Goal: Browse casually: Explore the website without a specific task or goal

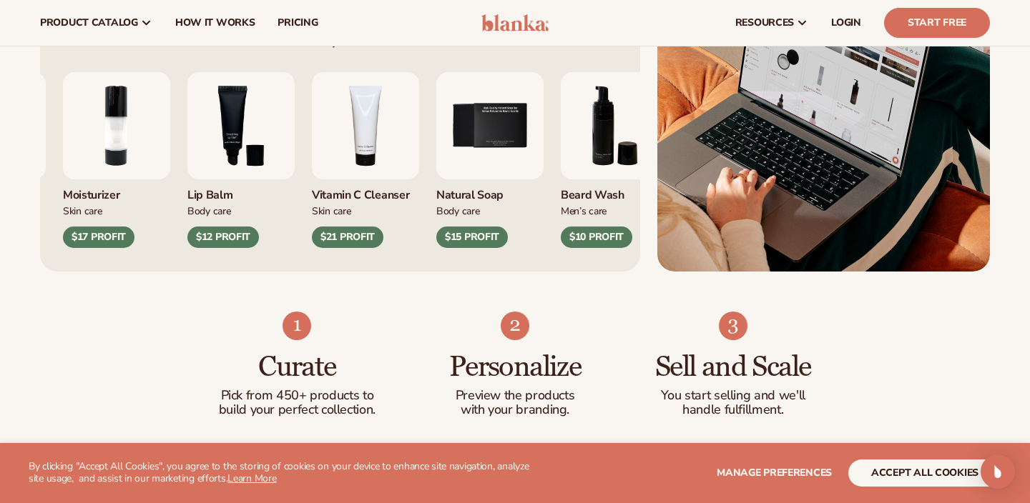
scroll to position [649, 0]
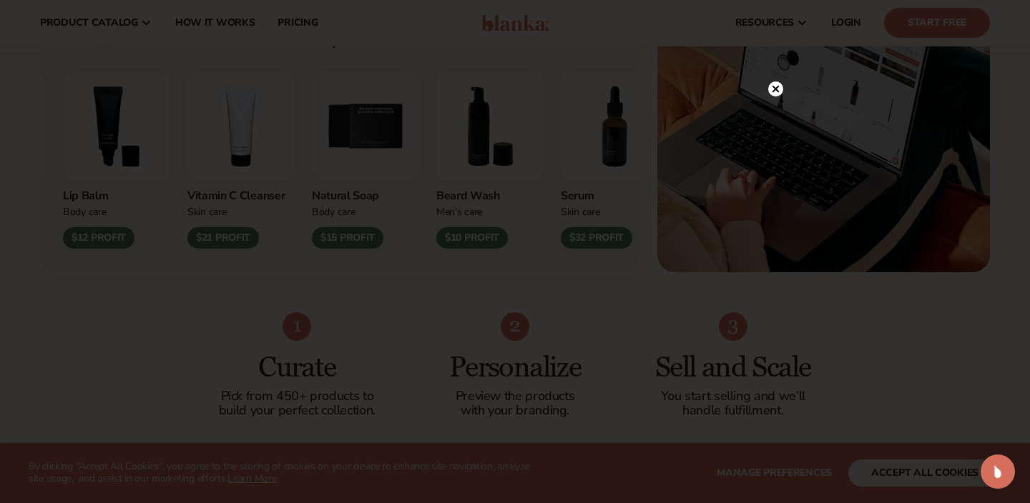
click at [780, 88] on circle at bounding box center [775, 89] width 15 height 15
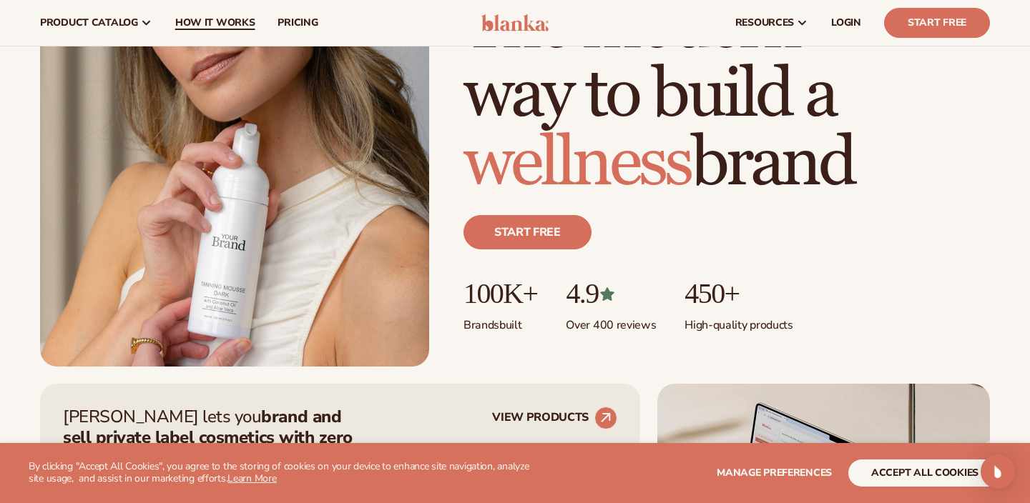
scroll to position [19, 0]
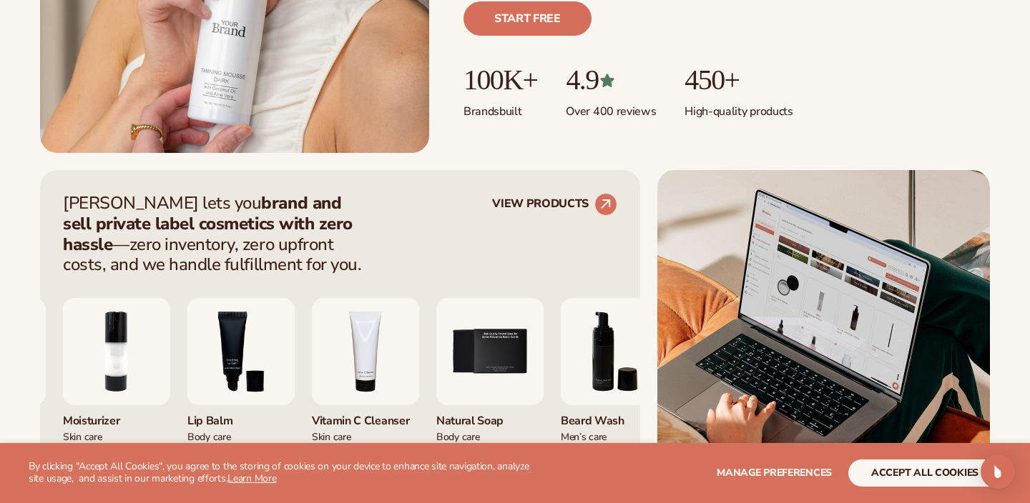
scroll to position [711, 0]
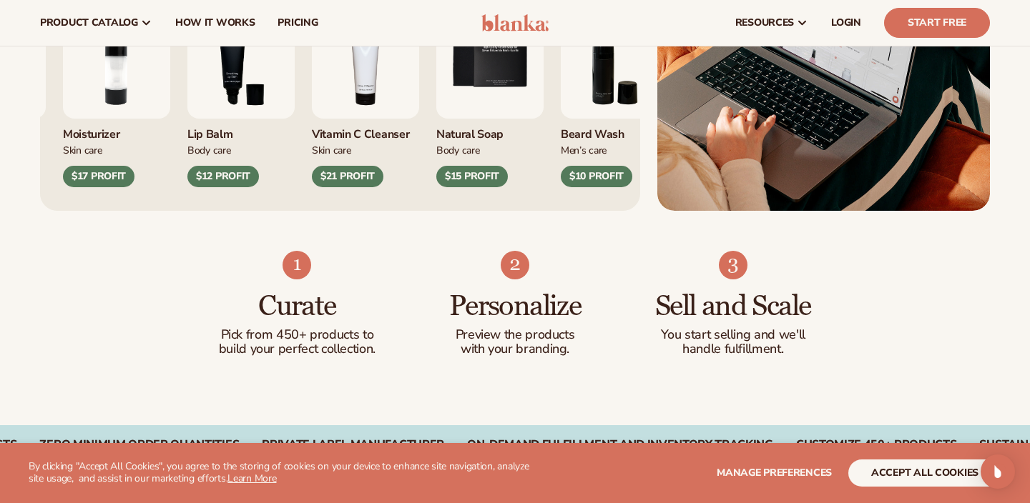
click at [419, 117] on img "4 / 9" at bounding box center [365, 64] width 107 height 107
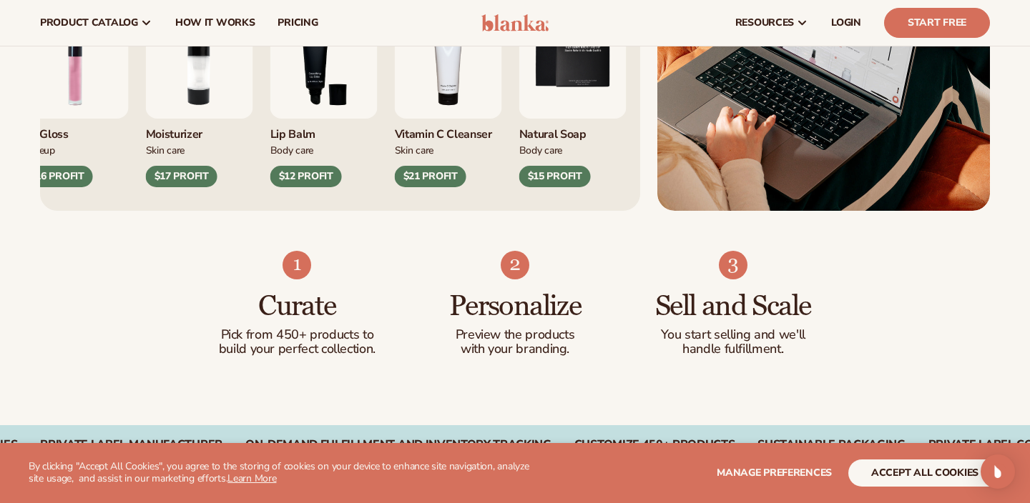
click at [430, 102] on img "4 / 9" at bounding box center [448, 64] width 107 height 107
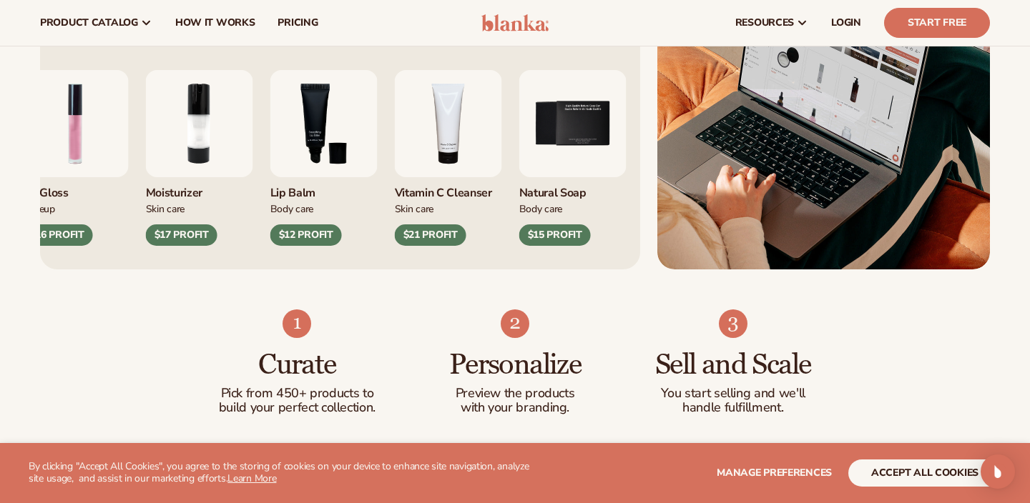
scroll to position [648, 0]
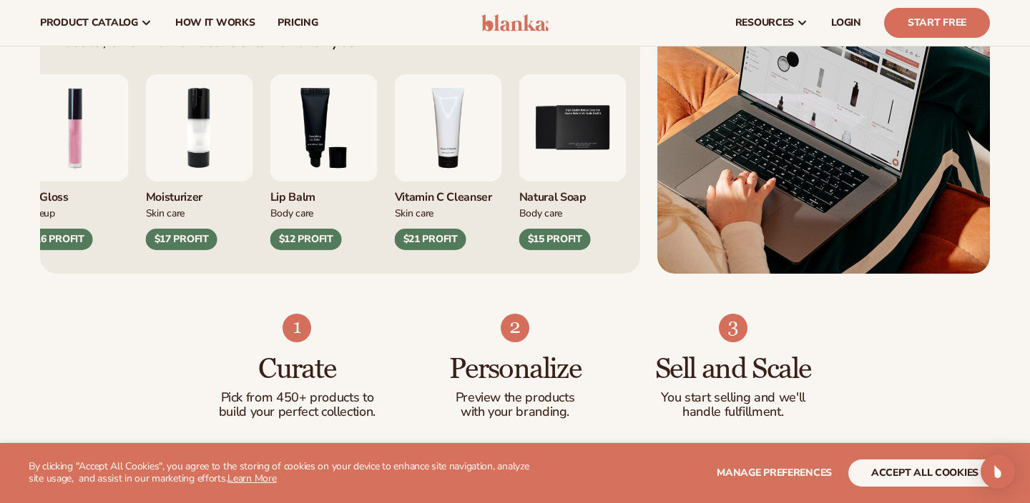
click at [430, 109] on img "4 / 9" at bounding box center [448, 127] width 107 height 107
click at [426, 242] on div "$21 PROFIT" at bounding box center [430, 239] width 71 height 21
click at [431, 174] on img "4 / 9" at bounding box center [448, 127] width 107 height 107
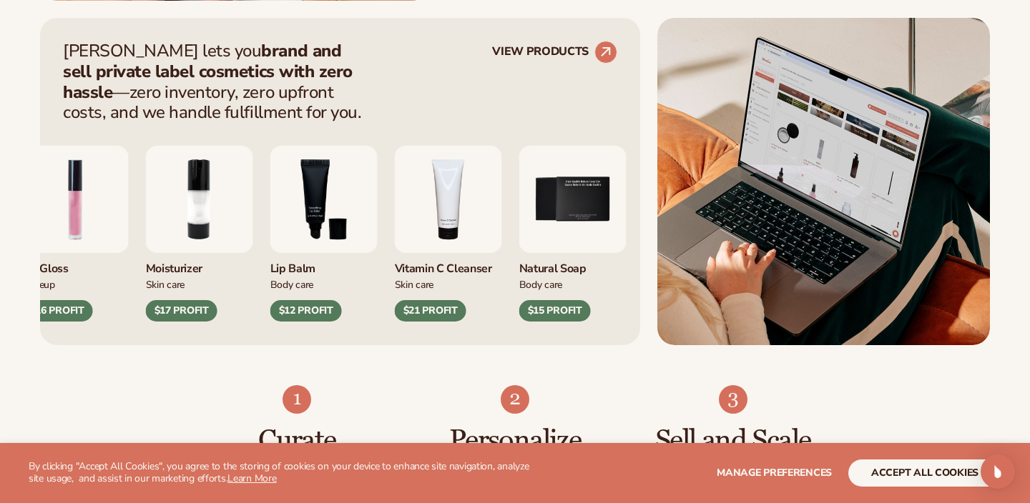
scroll to position [578, 0]
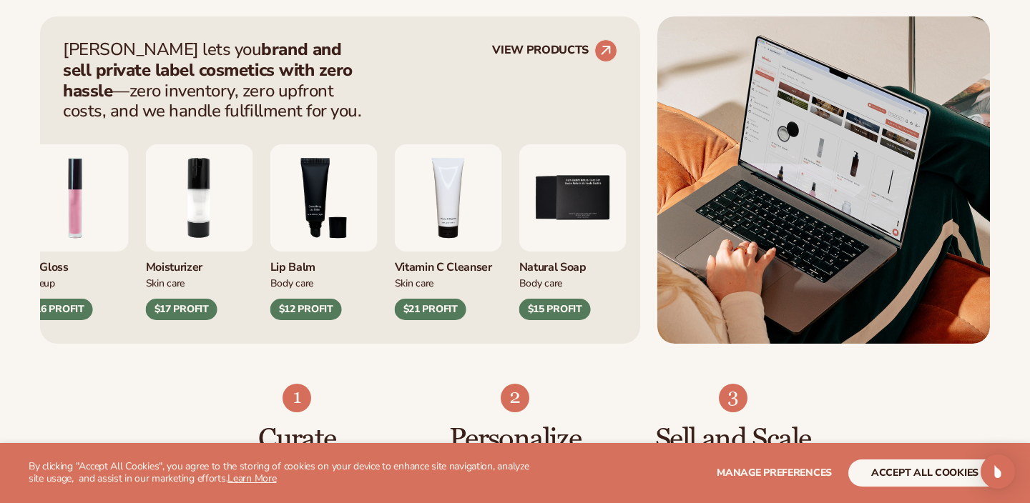
click at [339, 184] on img "3 / 9" at bounding box center [323, 197] width 107 height 107
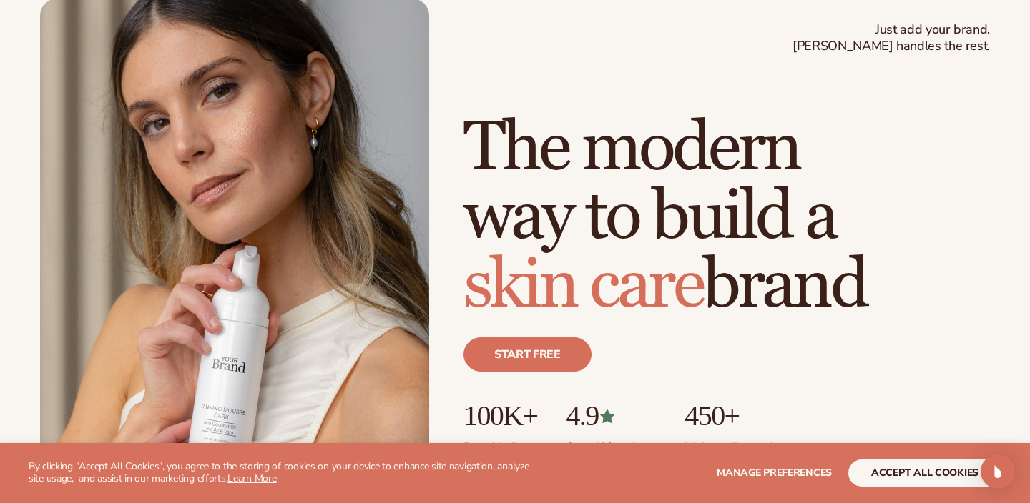
scroll to position [0, 0]
